Goal: Task Accomplishment & Management: Use online tool/utility

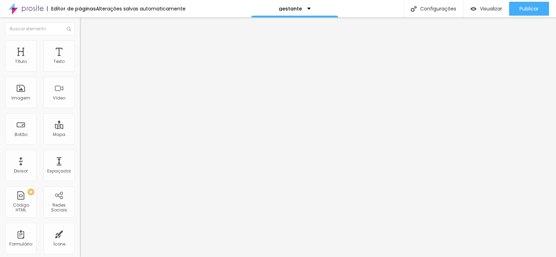
click at [85, 25] on img "button" at bounding box center [88, 26] width 6 height 6
click at [80, 63] on img at bounding box center [82, 60] width 5 height 5
click at [80, 60] on span "Trocar imagem" at bounding box center [99, 57] width 38 height 6
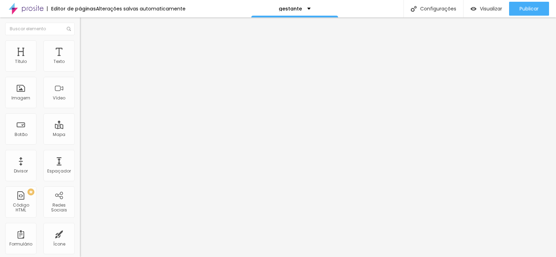
click at [80, 60] on span "Trocar imagem" at bounding box center [99, 57] width 38 height 6
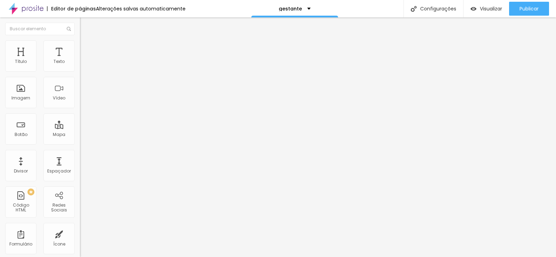
click at [80, 60] on span "Trocar imagem" at bounding box center [99, 57] width 38 height 6
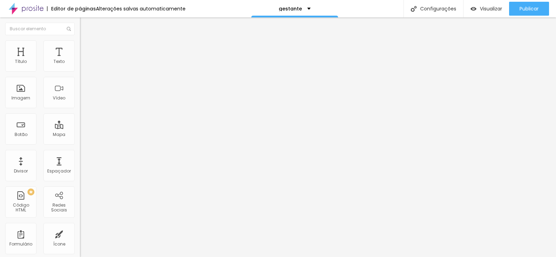
click at [80, 60] on span "Trocar imagem" at bounding box center [99, 57] width 38 height 6
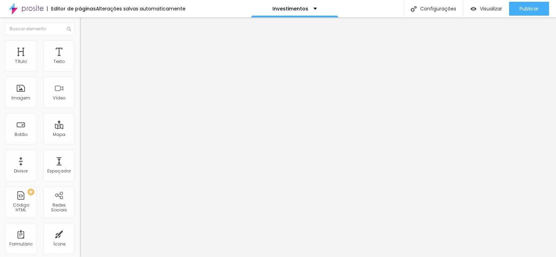
click at [80, 63] on span "Encaixotado" at bounding box center [93, 60] width 27 height 6
click at [80, 74] on span "Completo" at bounding box center [90, 71] width 21 height 6
click at [80, 67] on div "Encaixotado" at bounding box center [120, 65] width 80 height 4
click at [80, 46] on li "Estilo" at bounding box center [120, 43] width 80 height 7
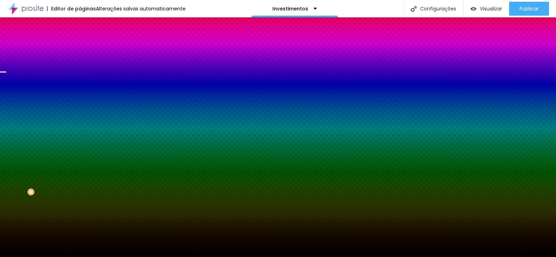
click at [80, 64] on span "Trocar imagem" at bounding box center [99, 61] width 38 height 6
